Goal: Information Seeking & Learning: Learn about a topic

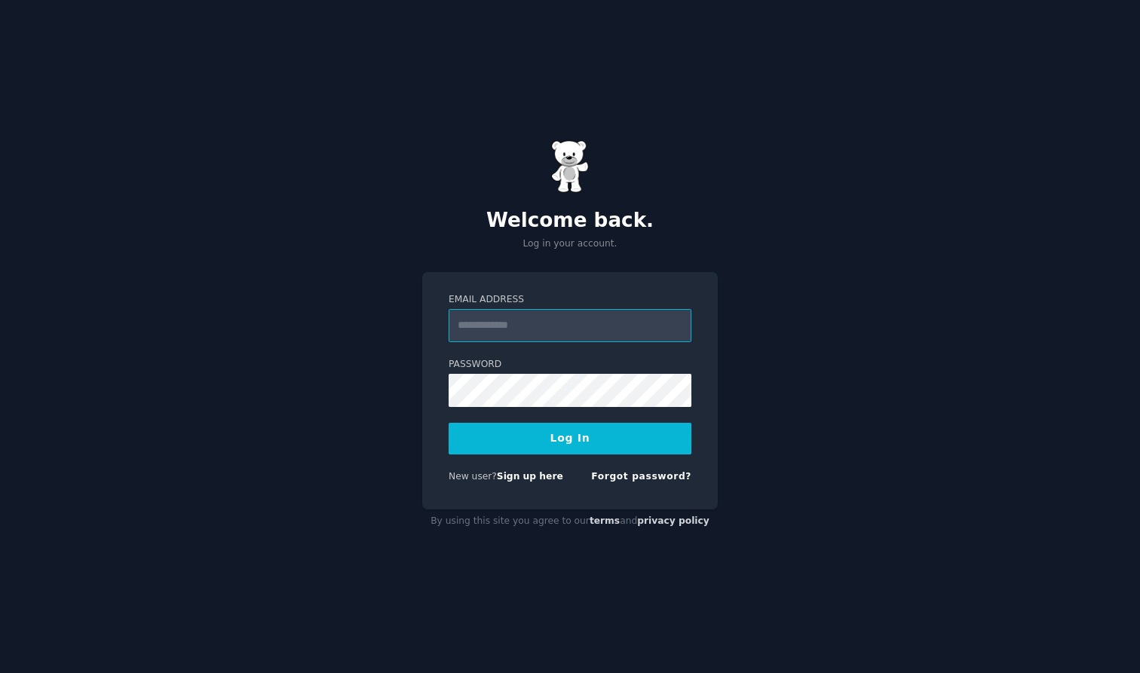
type input "**********"
click at [570, 438] on button "Log In" at bounding box center [569, 439] width 243 height 32
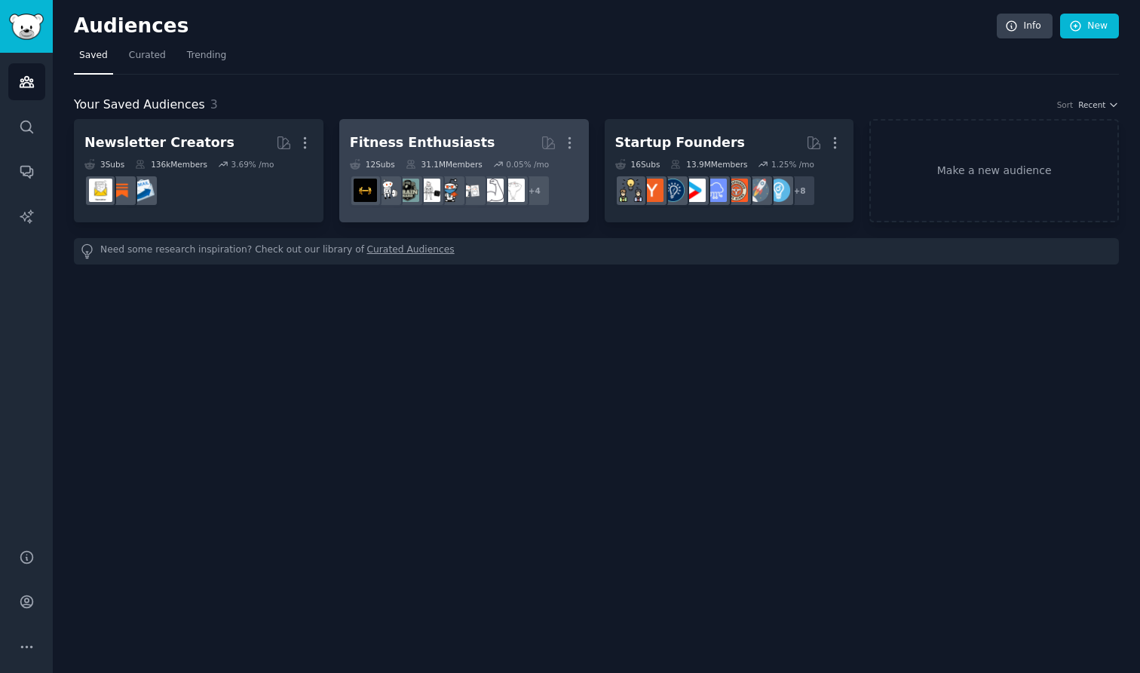
click at [458, 149] on div "Fitness Enthusiasts" at bounding box center [422, 142] width 145 height 19
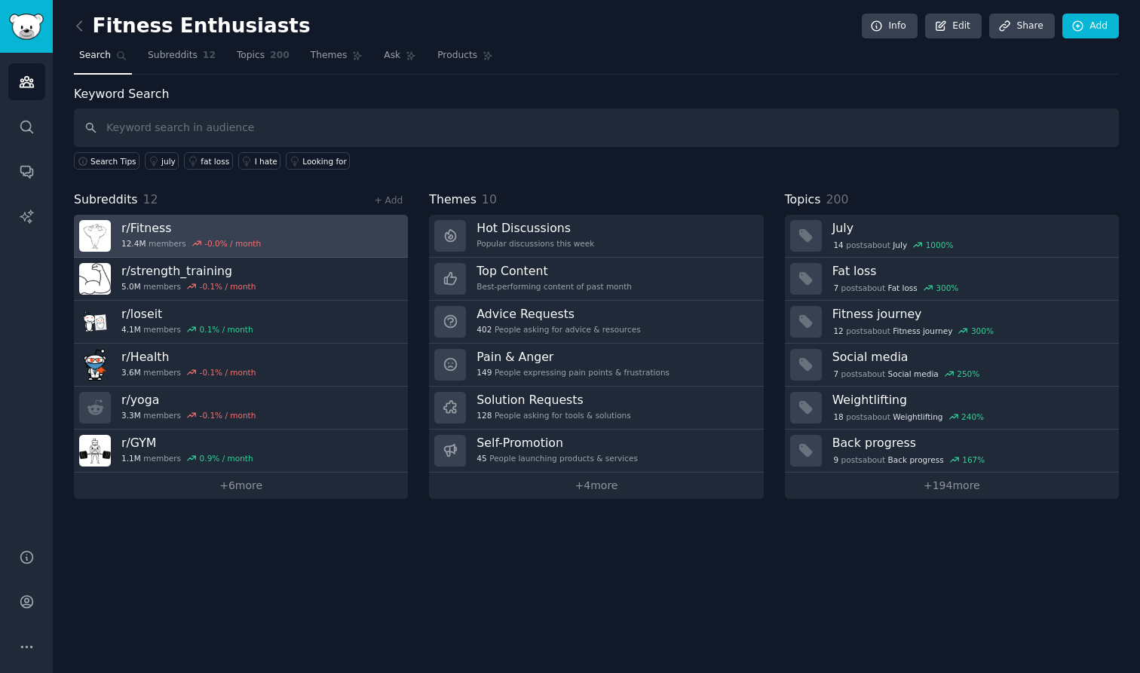
click at [171, 222] on h3 "r/ Fitness" at bounding box center [190, 228] width 139 height 16
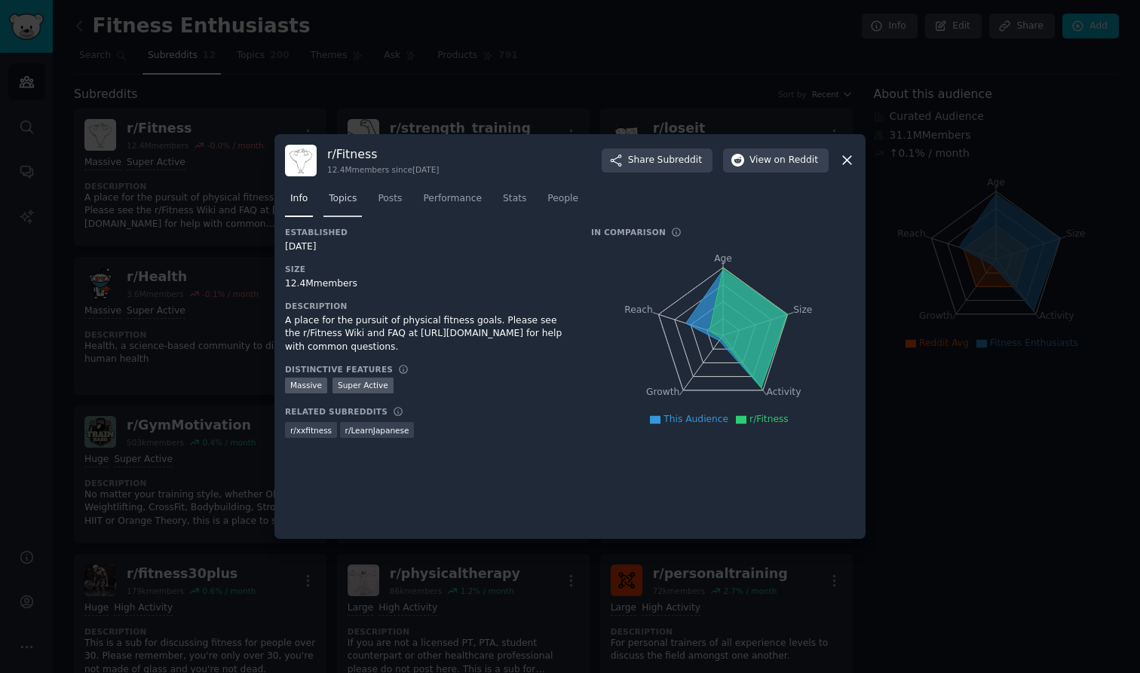
click at [344, 216] on link "Topics" at bounding box center [342, 202] width 38 height 31
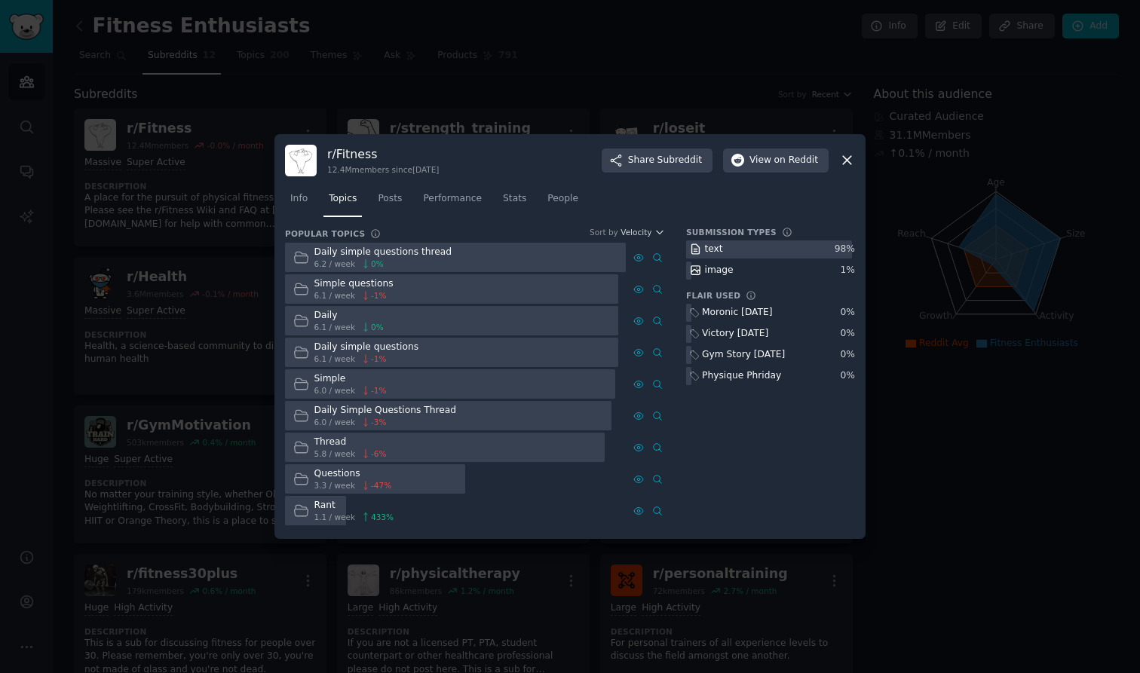
click at [846, 163] on icon at bounding box center [847, 160] width 16 height 16
